Goal: Navigation & Orientation: Find specific page/section

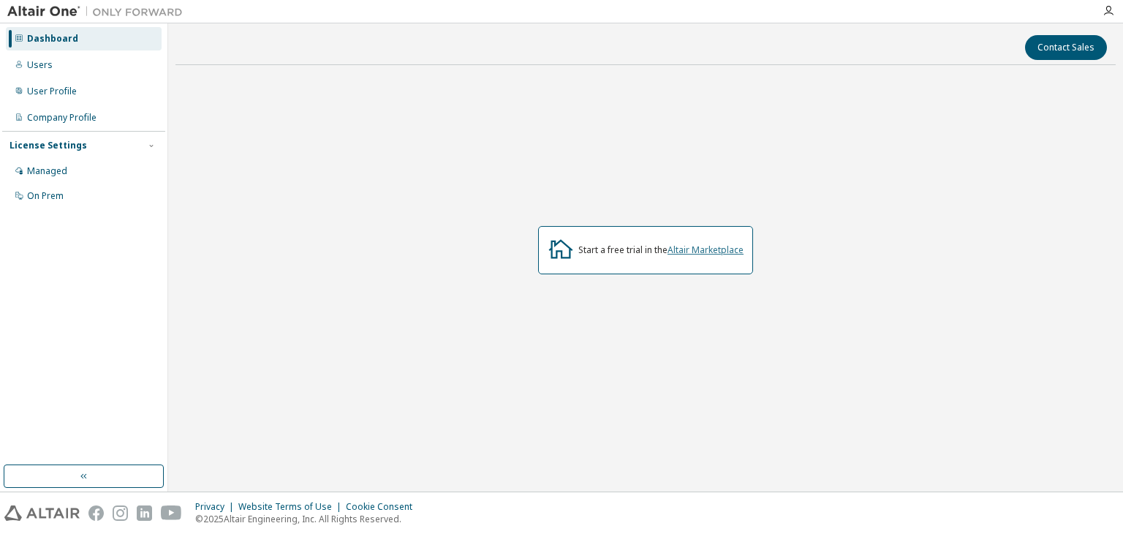
click at [721, 251] on link "Altair Marketplace" at bounding box center [705, 249] width 76 height 12
click at [108, 173] on div "Managed" at bounding box center [84, 170] width 156 height 23
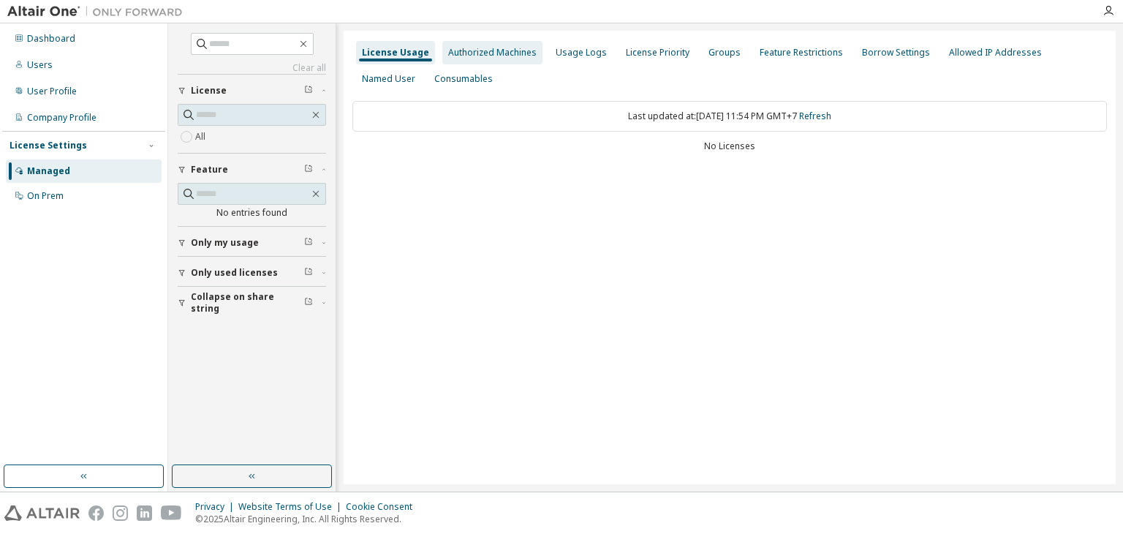
click at [525, 48] on div "Authorized Machines" at bounding box center [492, 53] width 88 height 12
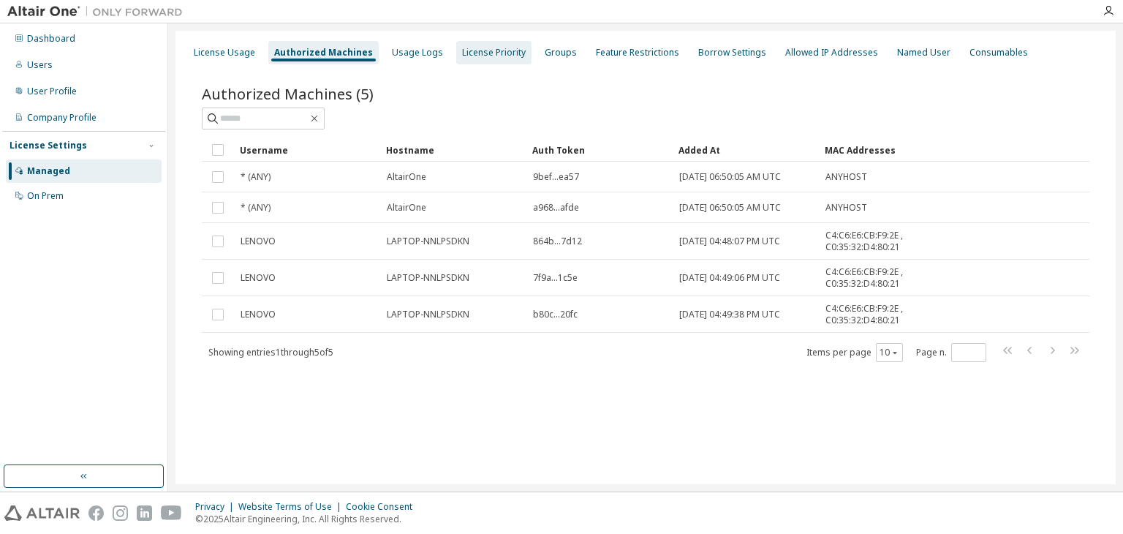
click at [500, 48] on div "License Priority" at bounding box center [494, 53] width 64 height 12
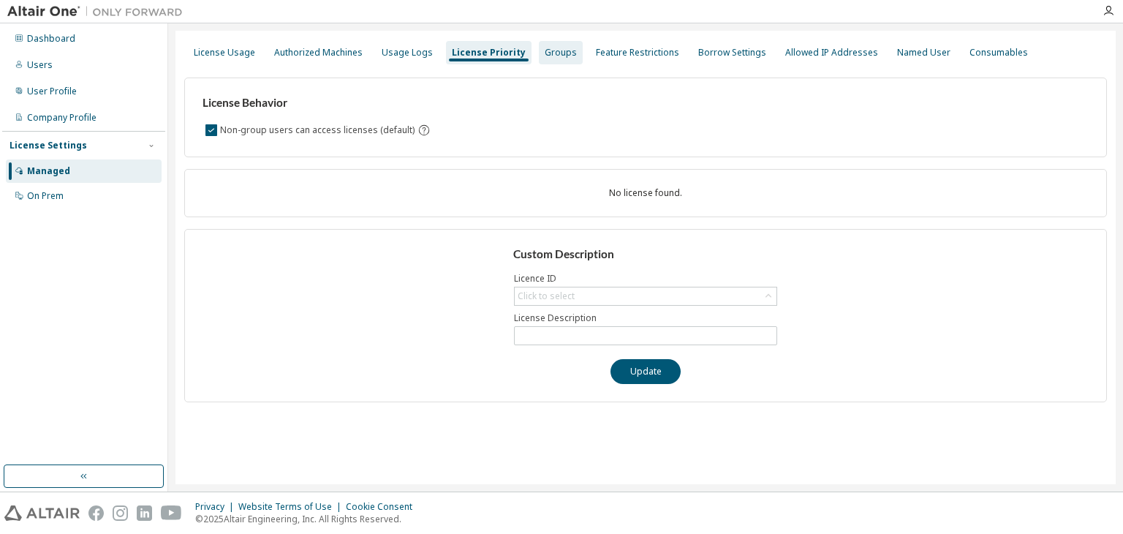
click at [556, 45] on div "Groups" at bounding box center [561, 52] width 44 height 23
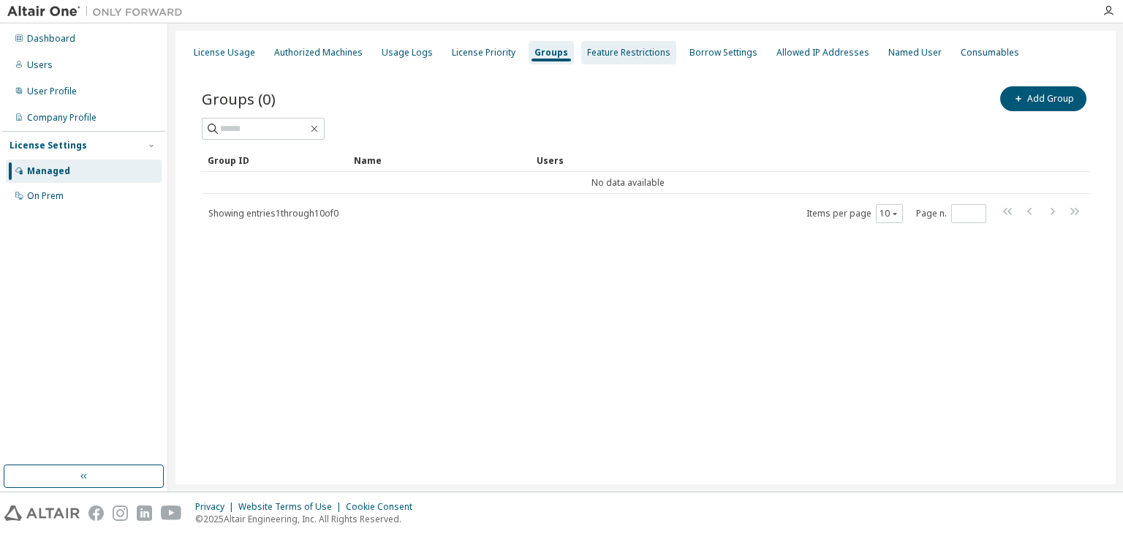
click at [632, 48] on div "Feature Restrictions" at bounding box center [628, 53] width 83 height 12
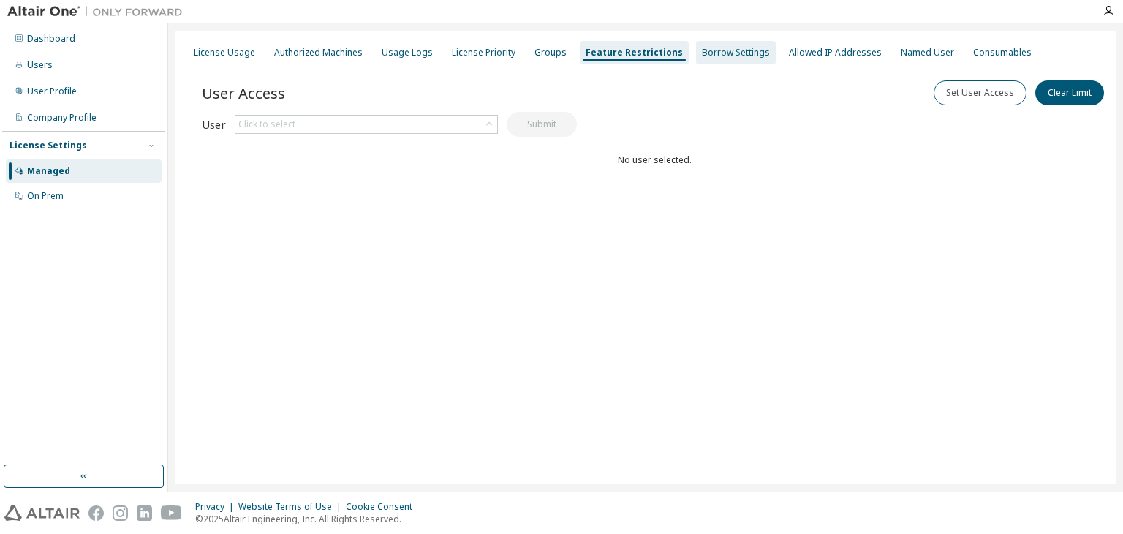
click at [747, 56] on div "Borrow Settings" at bounding box center [736, 53] width 68 height 12
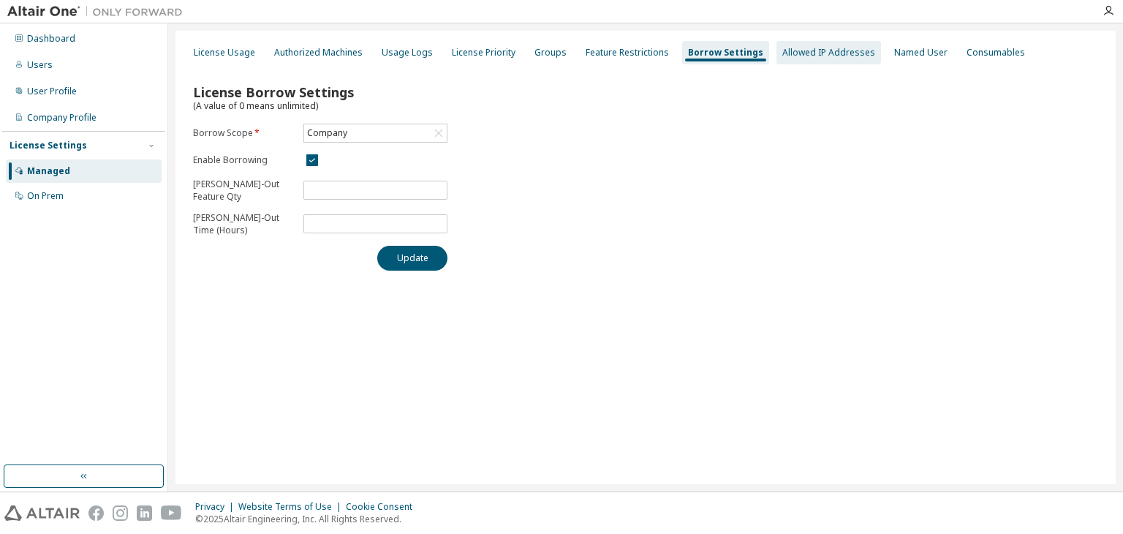
click at [790, 50] on div "Allowed IP Addresses" at bounding box center [828, 53] width 93 height 12
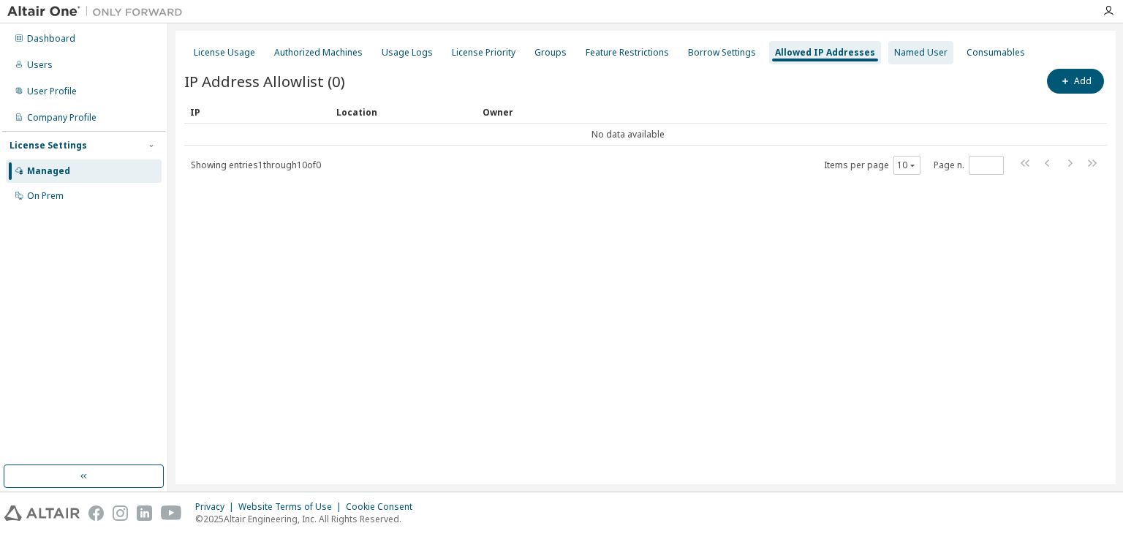
click at [895, 50] on div "Named User" at bounding box center [920, 53] width 53 height 12
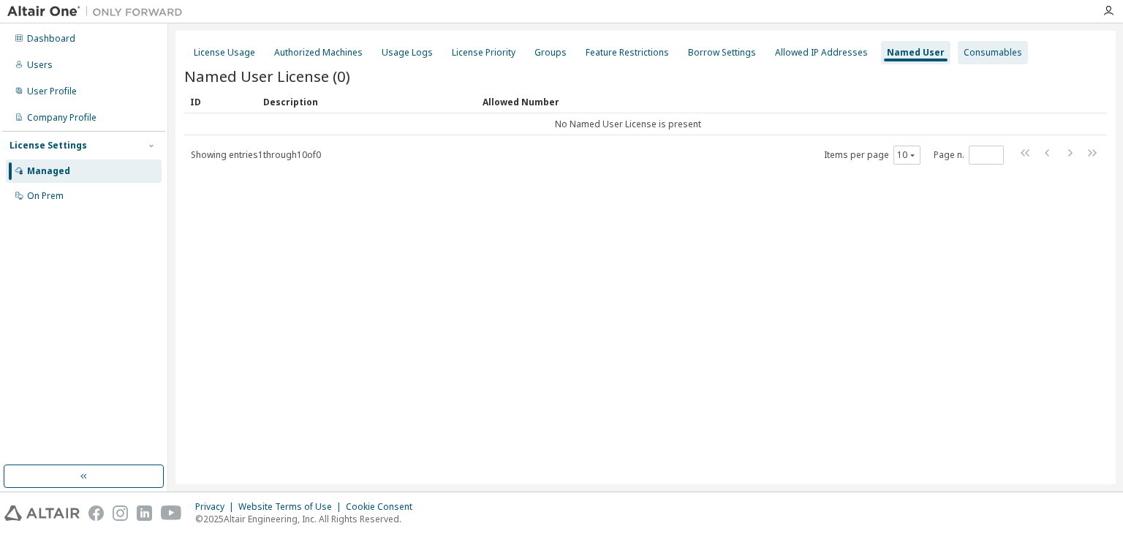
click at [971, 49] on div "Consumables" at bounding box center [993, 53] width 58 height 12
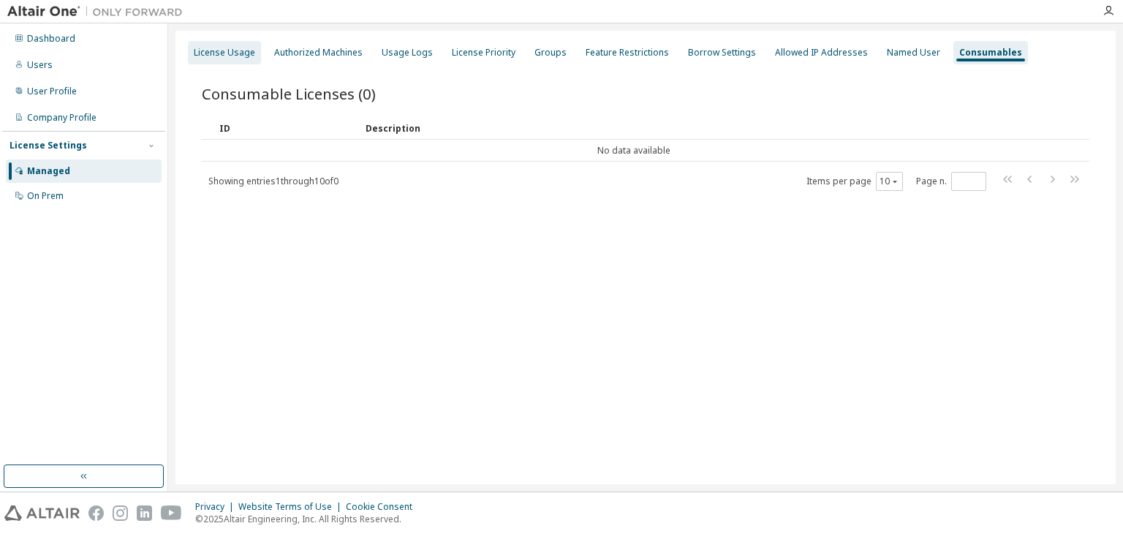
click at [211, 56] on div "License Usage" at bounding box center [224, 53] width 61 height 12
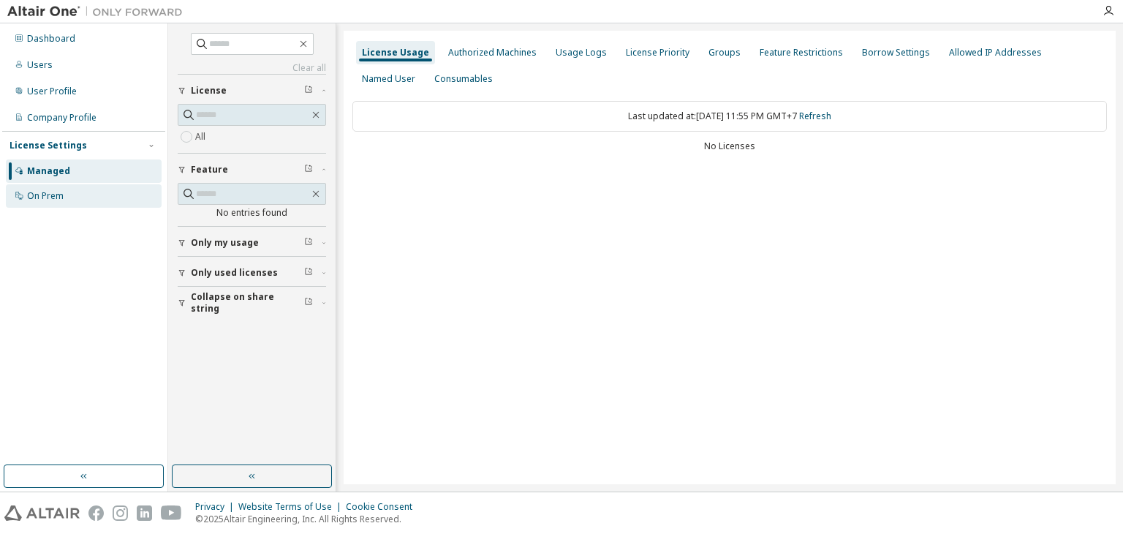
click at [97, 194] on div "On Prem" at bounding box center [84, 195] width 156 height 23
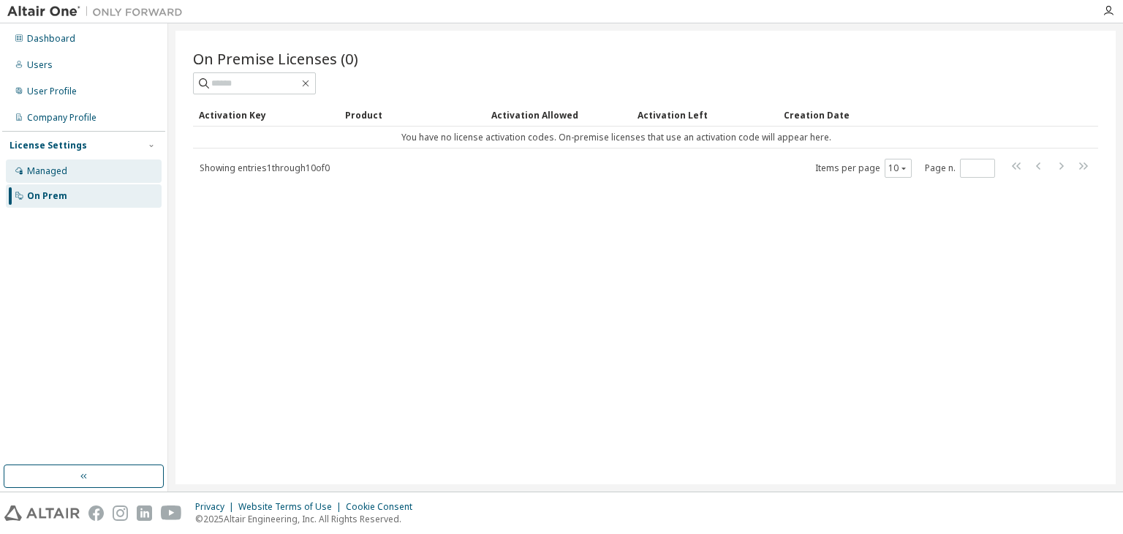
click at [47, 169] on div "Managed" at bounding box center [47, 171] width 40 height 12
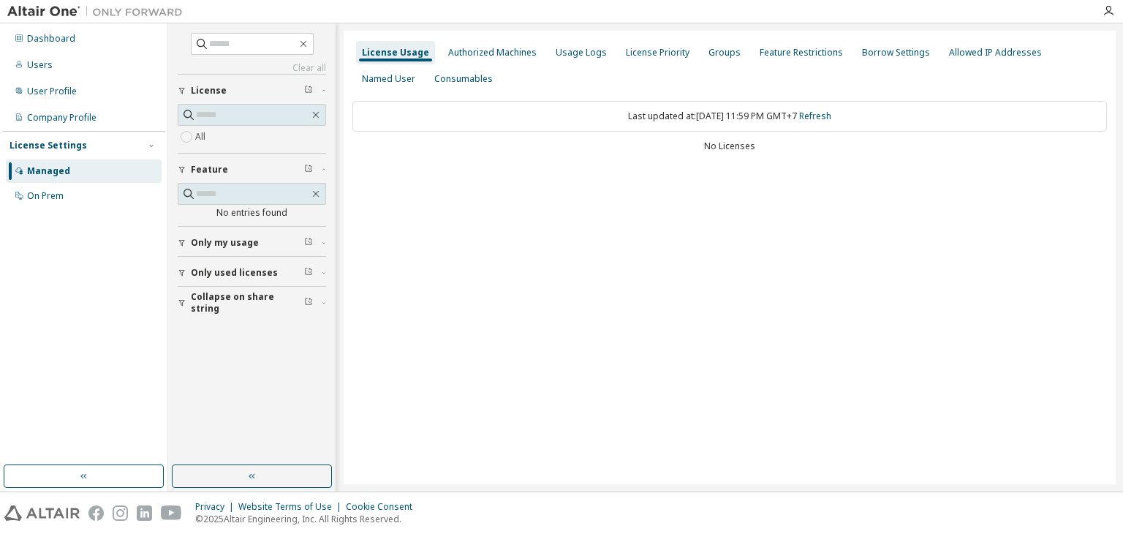
click at [257, 138] on div "All" at bounding box center [252, 137] width 148 height 18
click at [461, 55] on div "Authorized Machines" at bounding box center [492, 53] width 88 height 12
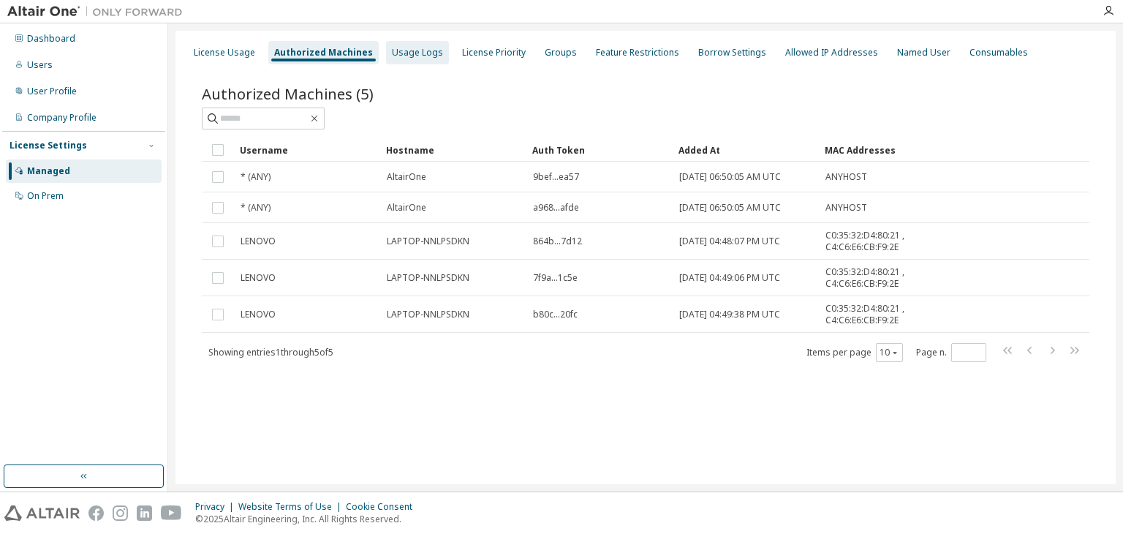
click at [406, 43] on div "Usage Logs" at bounding box center [417, 52] width 63 height 23
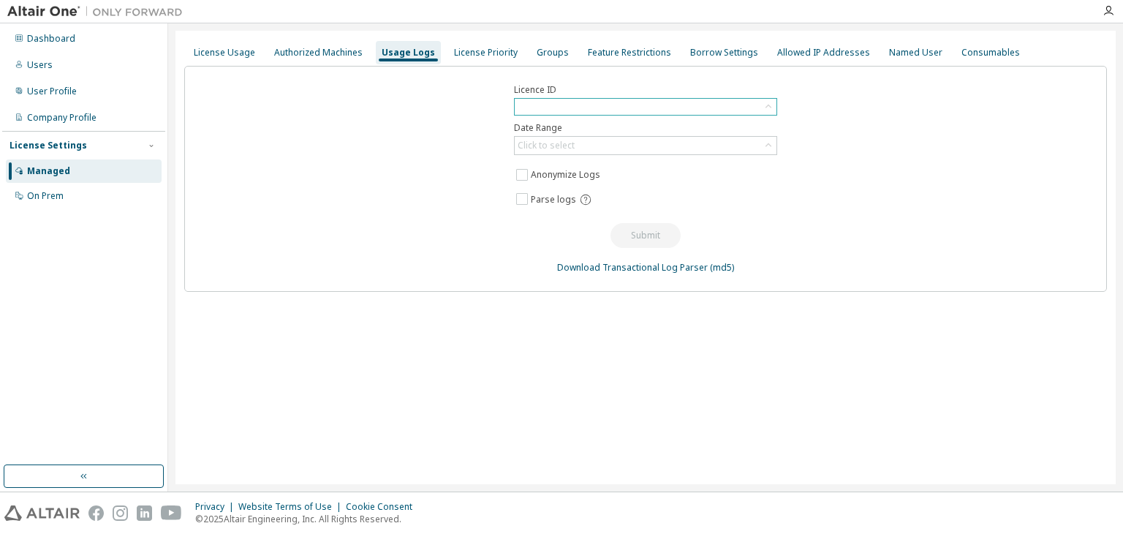
click at [649, 106] on div at bounding box center [646, 107] width 262 height 16
click at [488, 45] on div "License Priority" at bounding box center [485, 52] width 75 height 23
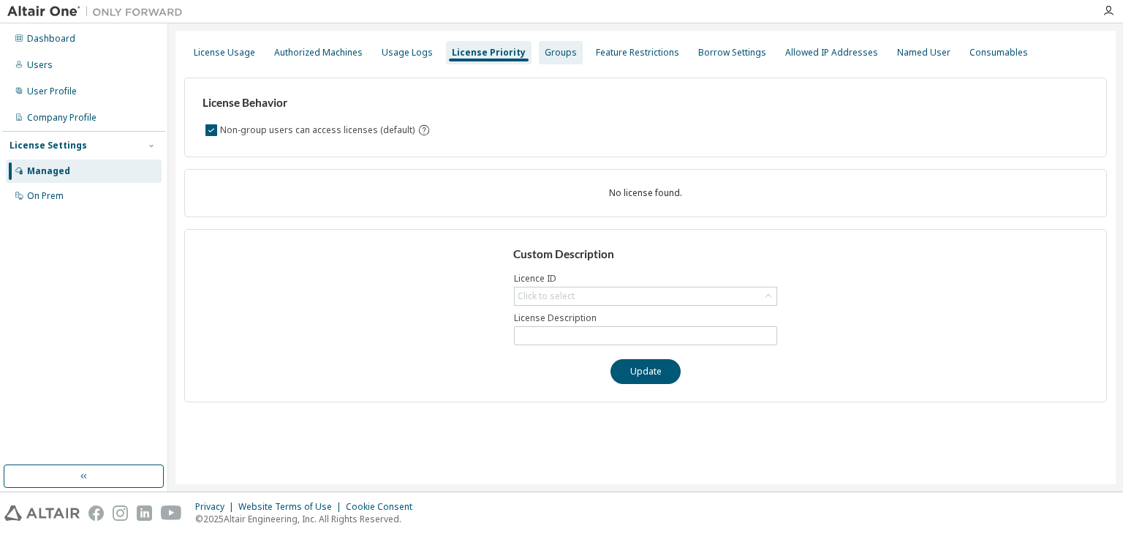
click at [556, 61] on div "Groups" at bounding box center [561, 52] width 44 height 23
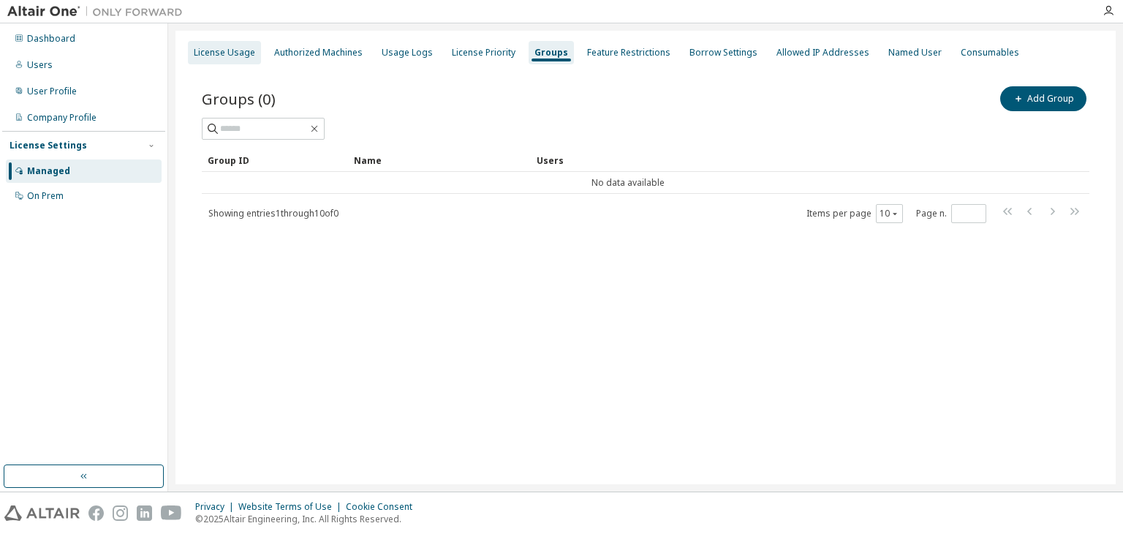
click at [219, 50] on div "License Usage" at bounding box center [224, 53] width 61 height 12
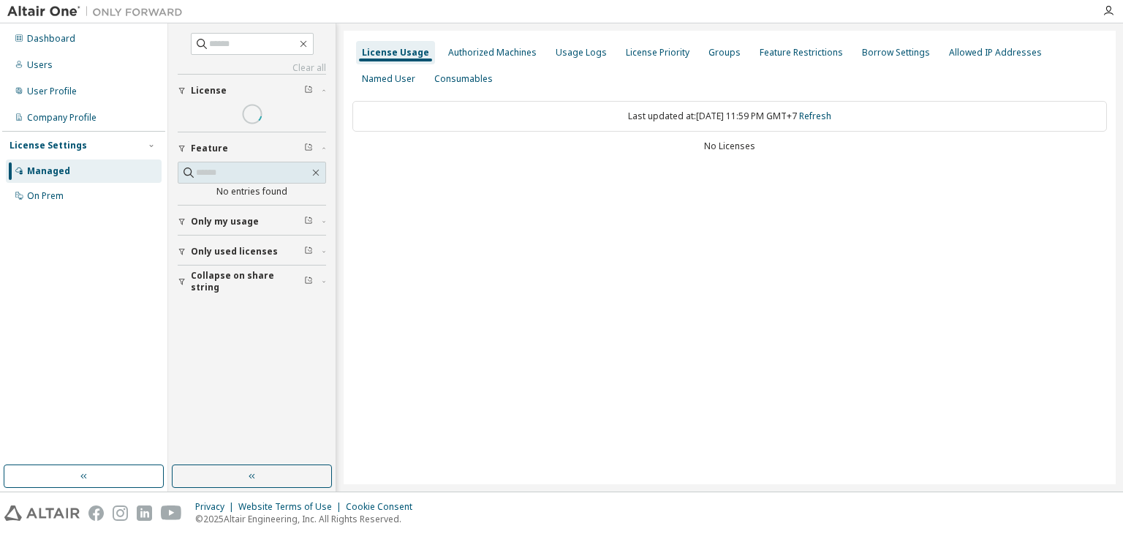
click at [760, 155] on div "Last updated at: Tue 2025-09-30 11:59 PM GMT+7 Refresh No Licenses" at bounding box center [729, 128] width 754 height 72
click at [735, 122] on div "Last updated at: Tue 2025-09-30 11:59 PM GMT+7 Refresh" at bounding box center [729, 116] width 754 height 31
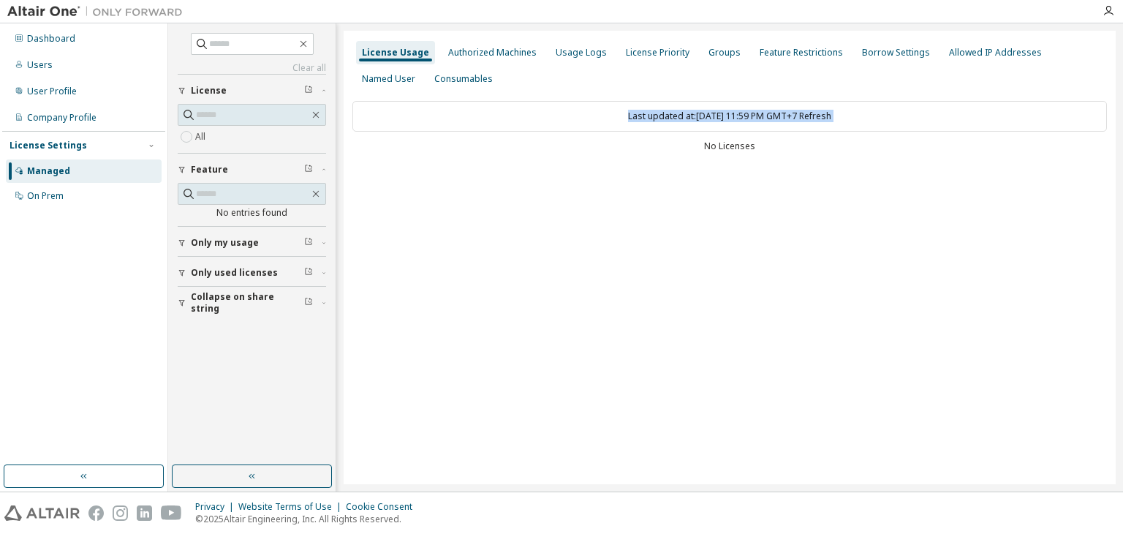
click at [711, 125] on div "Last updated at: Tue 2025-09-30 11:59 PM GMT+7 Refresh" at bounding box center [729, 116] width 754 height 31
drag, startPoint x: 551, startPoint y: 249, endPoint x: 427, endPoint y: 226, distance: 126.5
click at [553, 249] on div "License Usage Authorized Machines Usage Logs License Priority Groups Feature Re…" at bounding box center [730, 257] width 772 height 453
click at [79, 50] on div "Dashboard Users User Profile Company Profile License Settings Managed On Prem" at bounding box center [83, 118] width 163 height 184
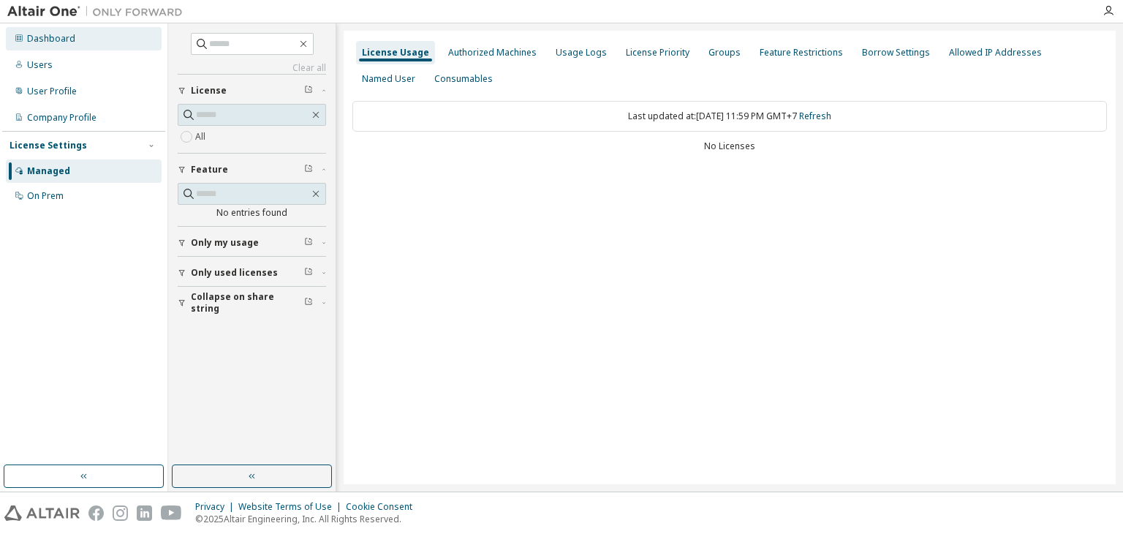
click at [91, 40] on div "Dashboard" at bounding box center [84, 38] width 156 height 23
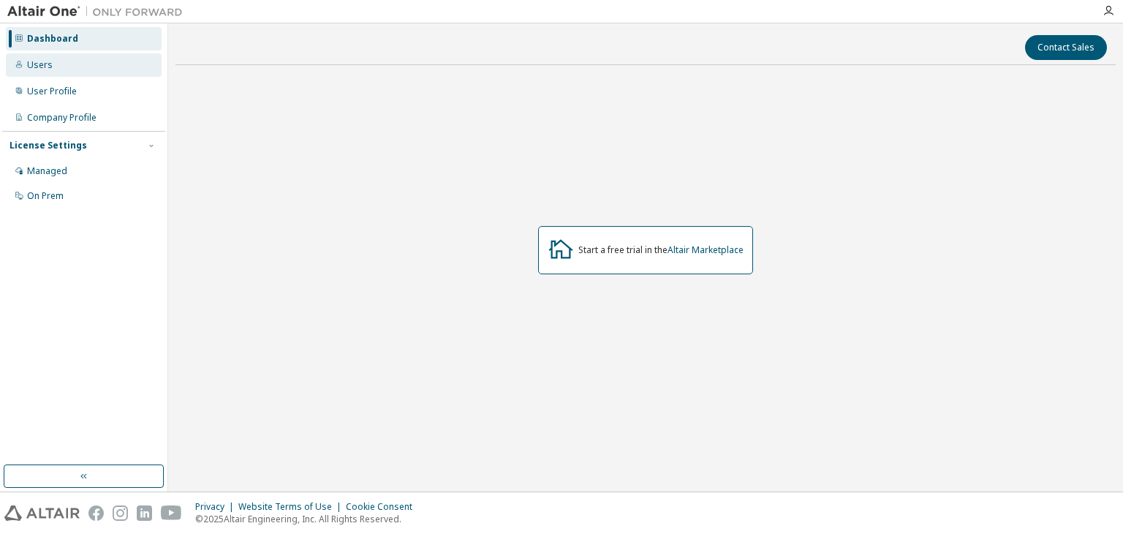
click at [83, 61] on div "Users" at bounding box center [84, 64] width 156 height 23
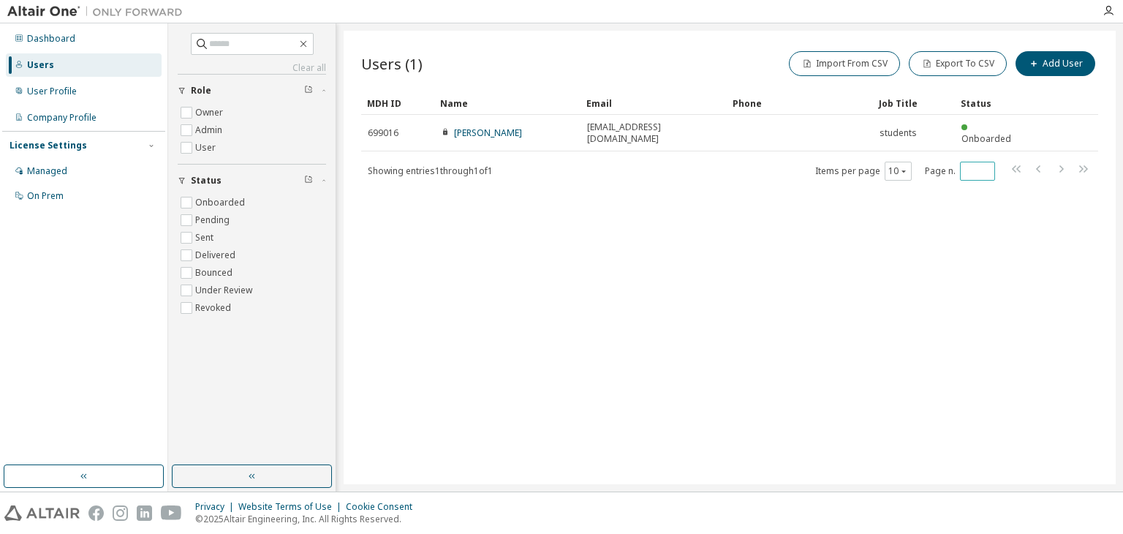
click at [987, 165] on input "*" at bounding box center [978, 171] width 28 height 12
click at [957, 193] on div "Users (1) Import From CSV Export To CSV Add User Clear Load Save Save As Field …" at bounding box center [730, 257] width 772 height 453
click at [975, 165] on input "*" at bounding box center [978, 171] width 28 height 12
click at [986, 165] on input "*" at bounding box center [978, 171] width 28 height 12
click at [988, 165] on input "*" at bounding box center [978, 171] width 28 height 12
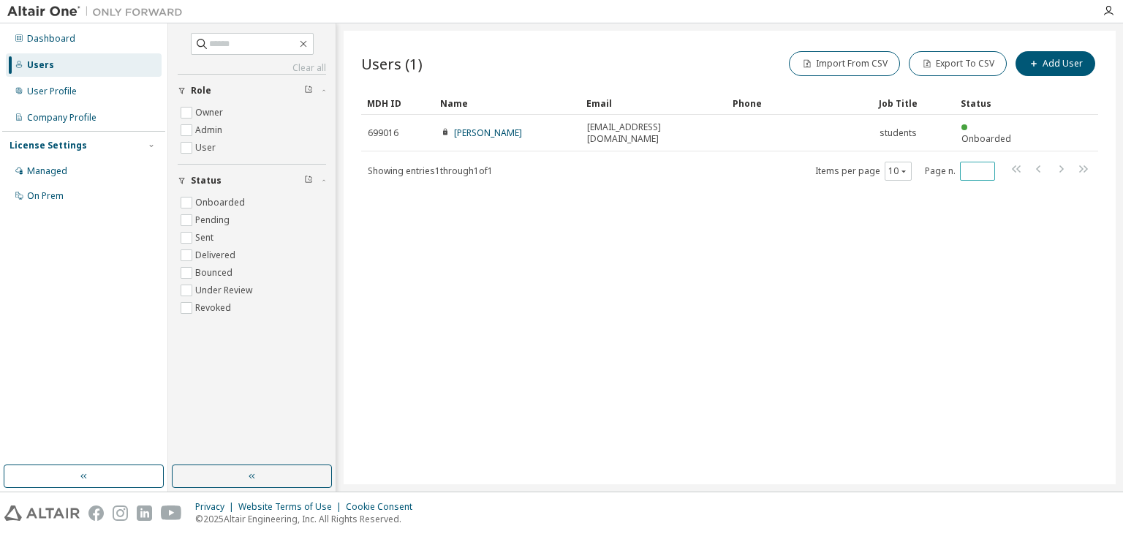
click at [988, 165] on input "*" at bounding box center [978, 171] width 28 height 12
click at [974, 192] on div "Users (1) Import From CSV Export To CSV Add User Clear Load Save Save As Field …" at bounding box center [730, 257] width 772 height 453
click at [984, 165] on input "*" at bounding box center [978, 171] width 28 height 12
type input "*"
click at [33, 88] on div "User Profile" at bounding box center [52, 92] width 50 height 12
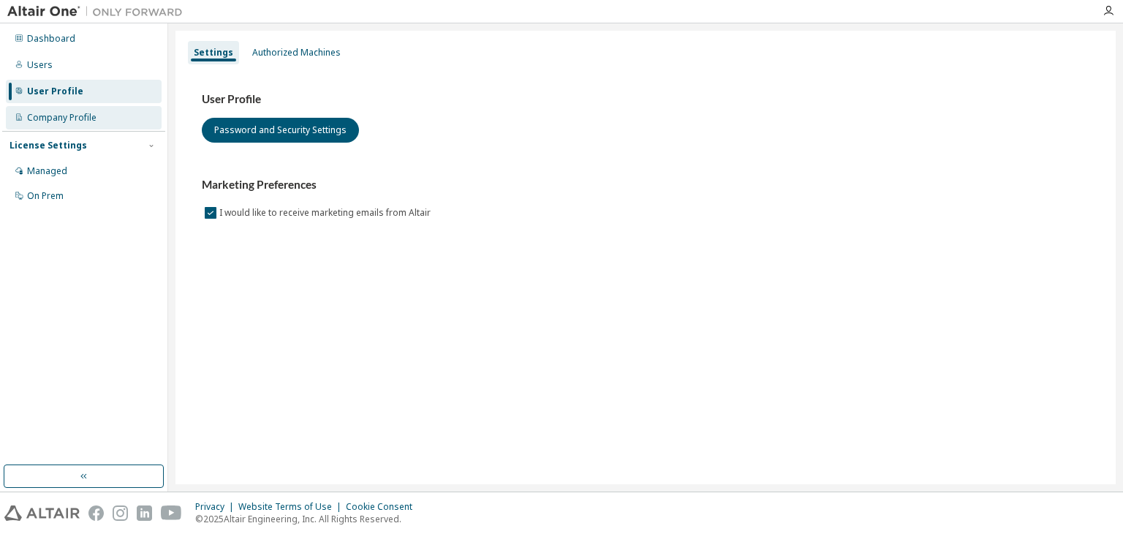
click at [54, 118] on div "Company Profile" at bounding box center [61, 118] width 69 height 12
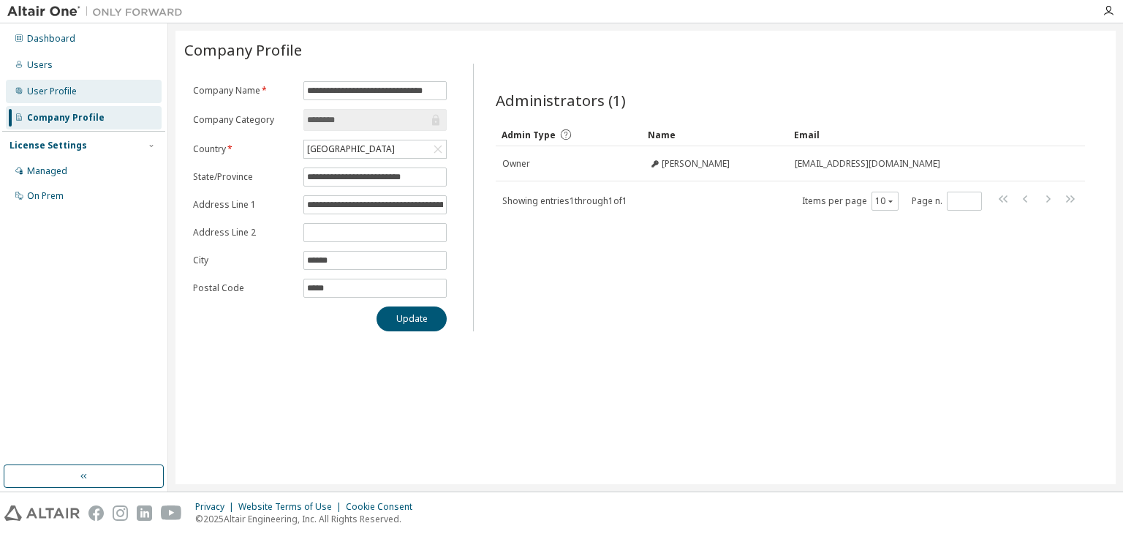
click at [120, 95] on div "User Profile" at bounding box center [84, 91] width 156 height 23
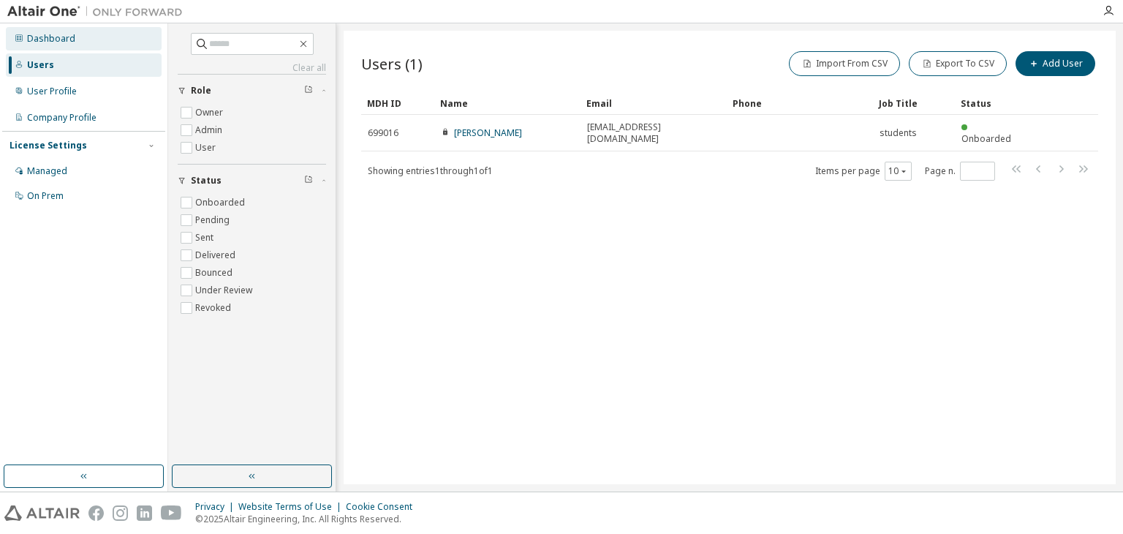
click at [74, 33] on div "Dashboard" at bounding box center [84, 38] width 156 height 23
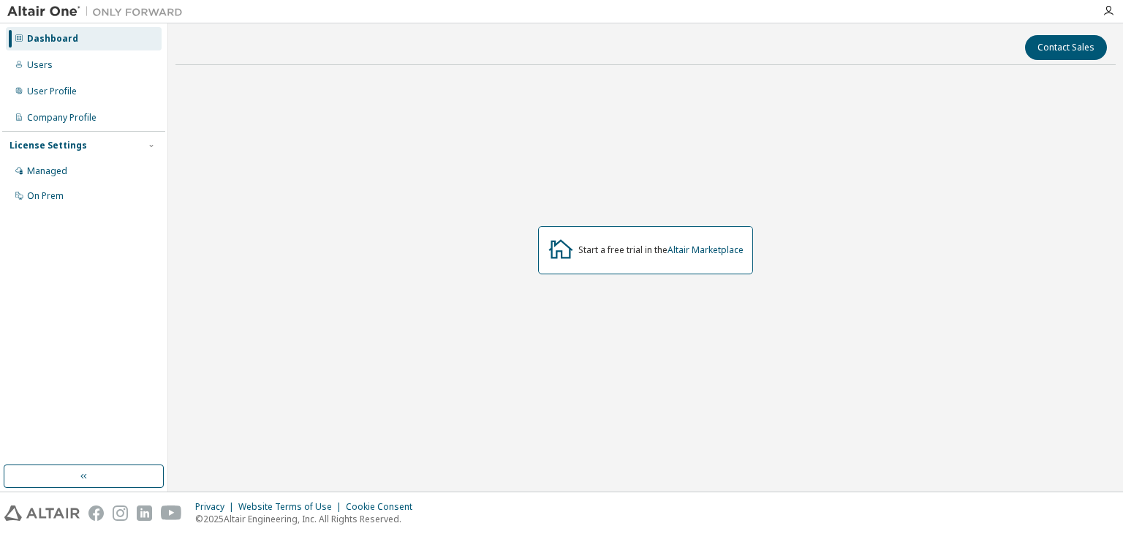
click at [711, 242] on div "Start a free trial in the Altair Marketplace" at bounding box center [645, 250] width 215 height 48
click at [711, 246] on link "Altair Marketplace" at bounding box center [705, 249] width 76 height 12
